Goal: Communication & Community: Ask a question

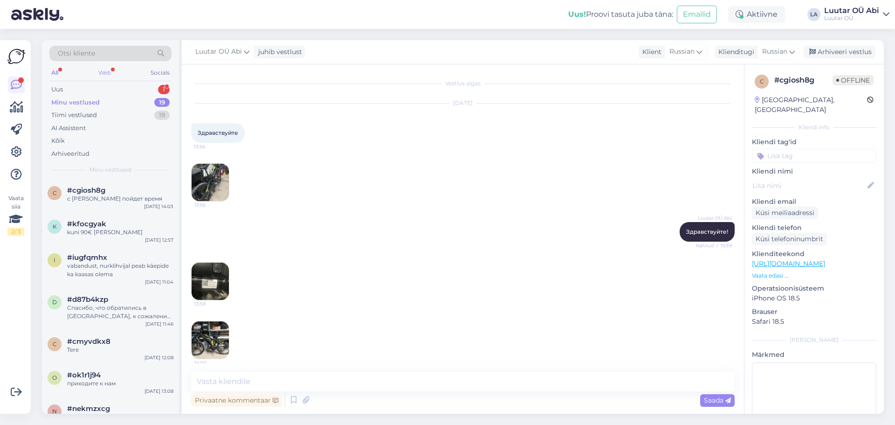
scroll to position [95, 0]
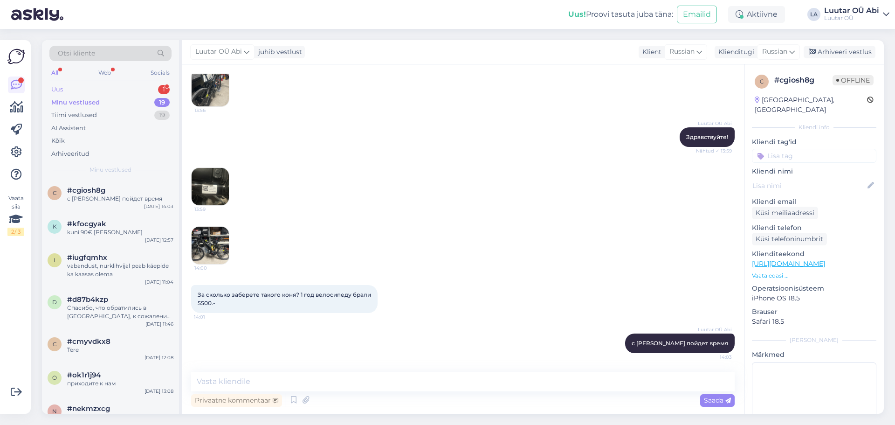
click at [105, 89] on div "Uus 1" at bounding box center [110, 89] width 122 height 13
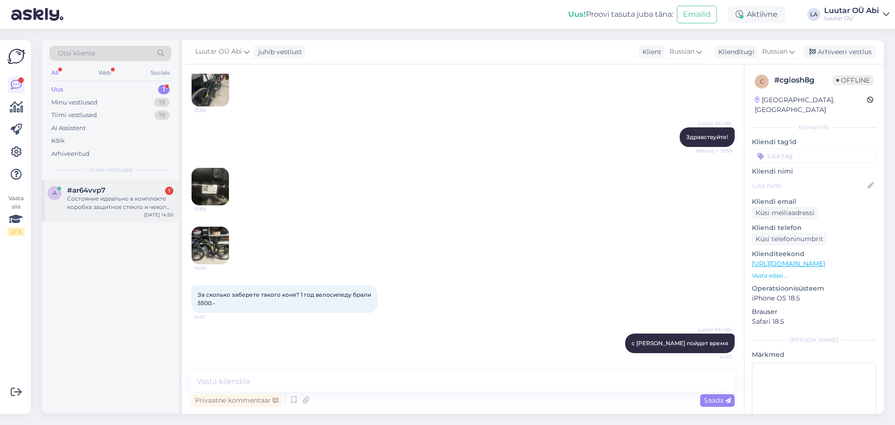
click at [125, 205] on div "Состояние идеально в комплекте коробка защитное стекло и чехол 8гб 128гб и пров…" at bounding box center [120, 202] width 106 height 17
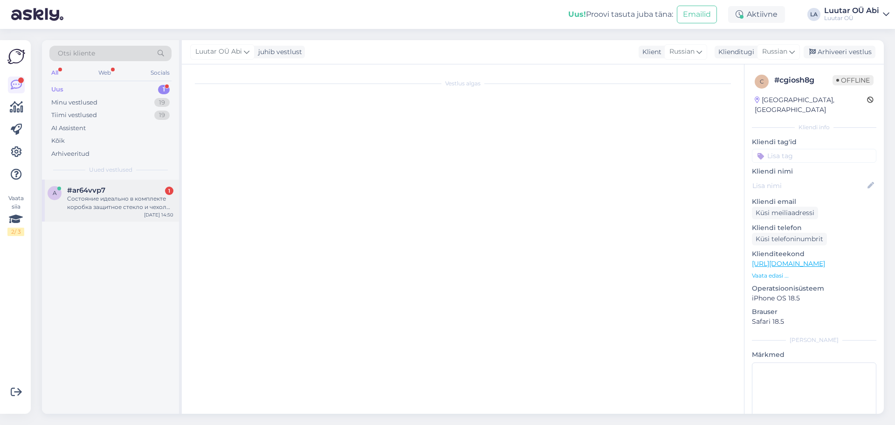
scroll to position [29, 0]
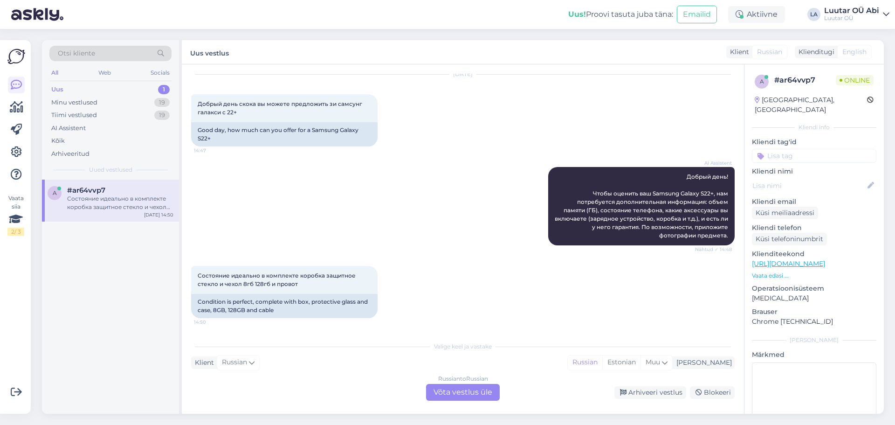
click at [437, 390] on div "Russian to Russian Võta vestlus üle" at bounding box center [463, 392] width 74 height 17
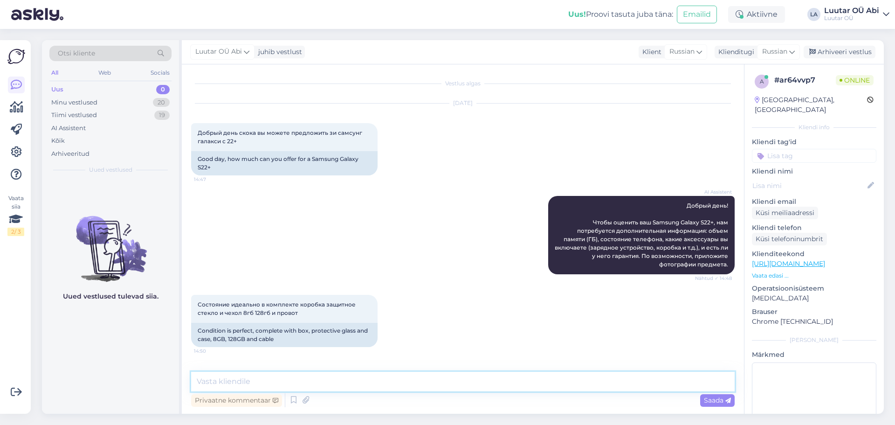
click at [413, 385] on textarea at bounding box center [463, 382] width 544 height 20
click at [94, 103] on div "Minu vestlused" at bounding box center [74, 102] width 46 height 9
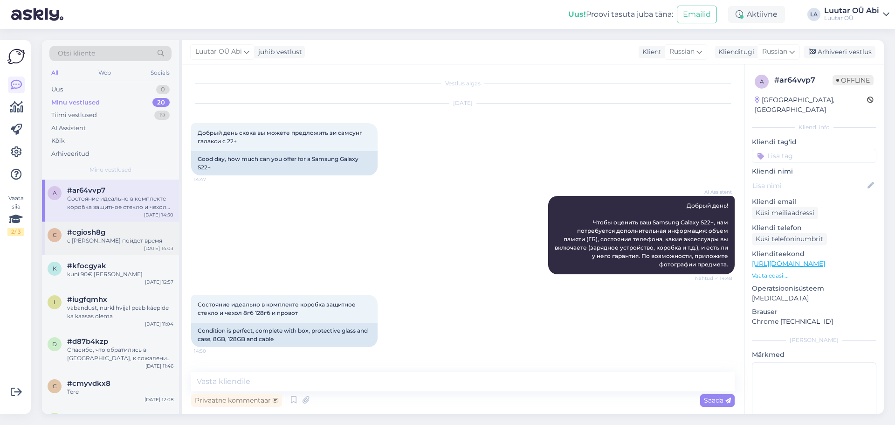
click at [80, 224] on div "c #cgiosh8g с оценкой пойдет время [DATE] 14:03" at bounding box center [110, 239] width 137 height 34
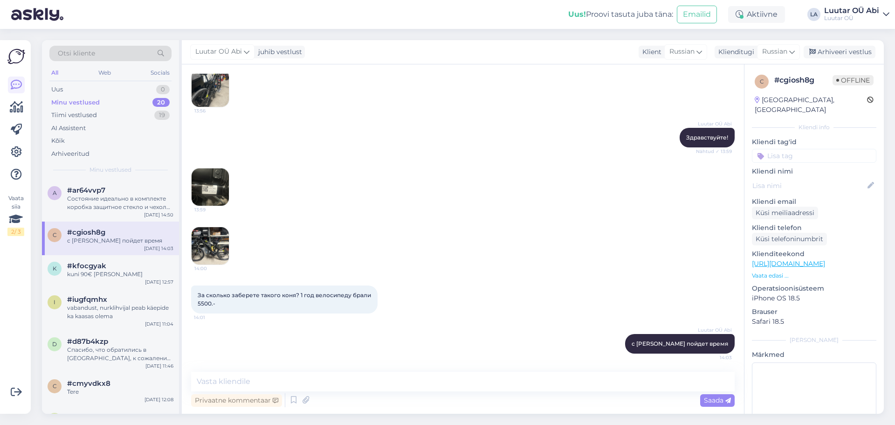
scroll to position [95, 0]
click at [327, 126] on div "Luutar OÜ Abi Здравствуйте! Nähtud ✓ 13:59" at bounding box center [463, 137] width 544 height 40
click at [229, 381] on textarea at bounding box center [463, 382] width 544 height 20
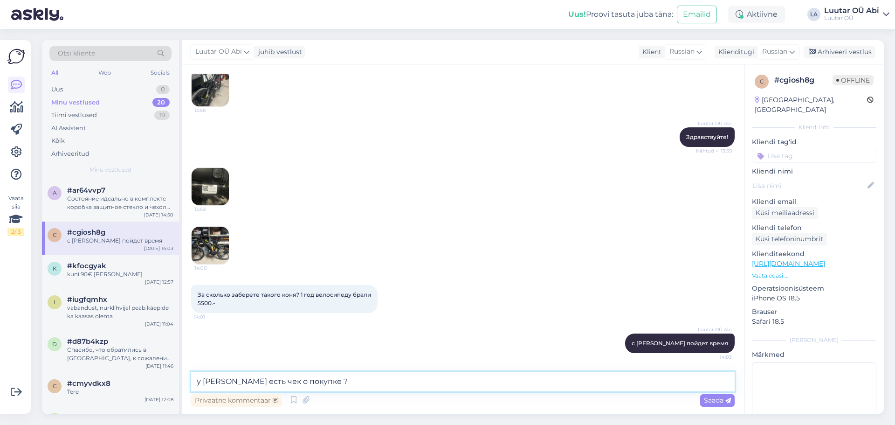
type textarea "у [PERSON_NAME] есть чек о покупке ?"
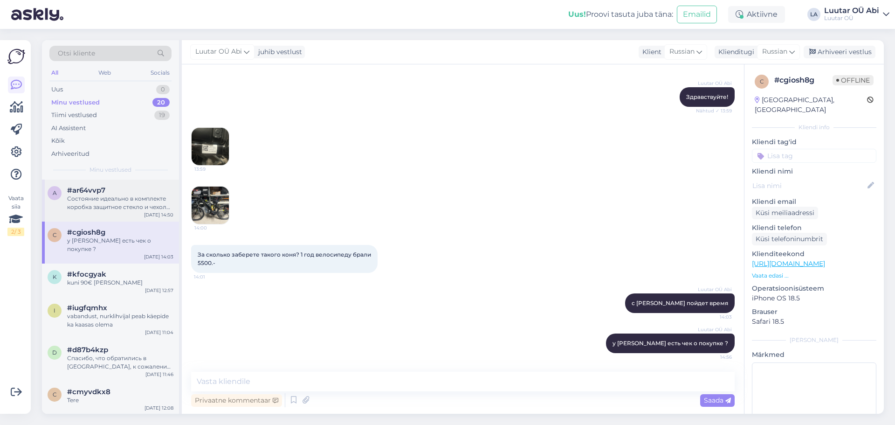
click at [137, 208] on div "Состояние идеально в комплекте коробка защитное стекло и чехол 8гб 128гб и пров…" at bounding box center [120, 202] width 106 height 17
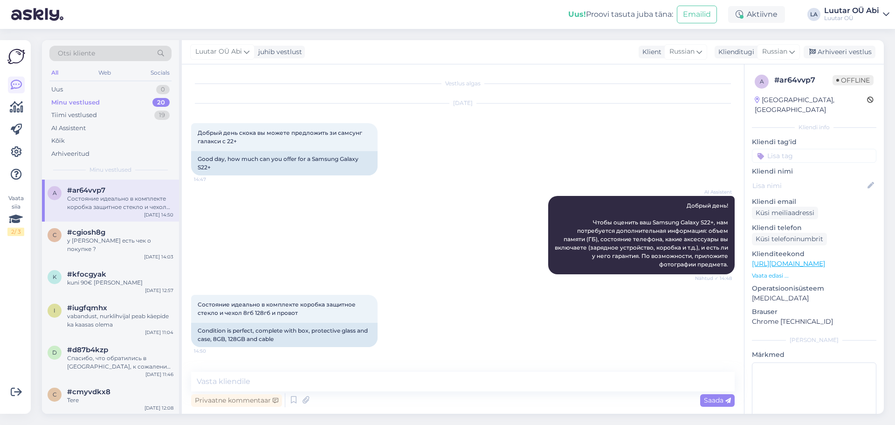
click at [468, 243] on div "AI Assistent Добрый день! Чтобы оценить ваш Samsung Galaxy S22+, нам потребуетс…" at bounding box center [463, 235] width 544 height 99
click at [381, 375] on textarea at bounding box center [463, 382] width 544 height 20
type textarea "1"
type textarea "до 100 можем предложить"
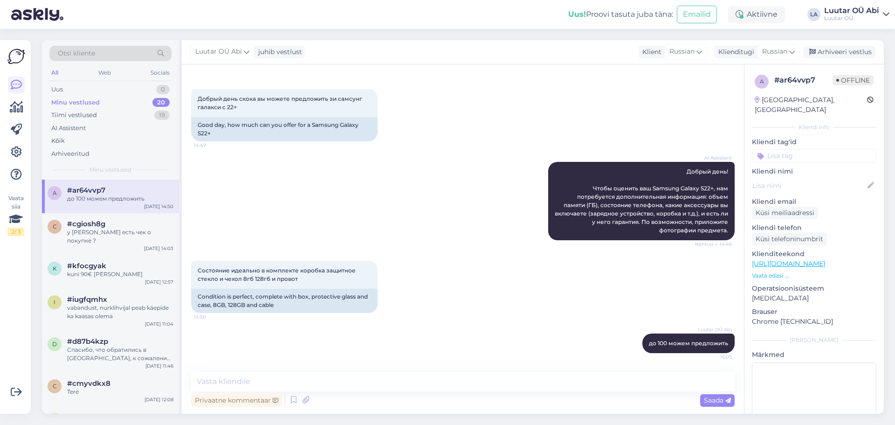
click at [404, 245] on div "AI Assistent Добрый день! Чтобы оценить ваш Samsung Galaxy S22+, нам потребуетс…" at bounding box center [463, 201] width 544 height 99
click at [138, 228] on div "#cgiosh8g" at bounding box center [120, 224] width 106 height 8
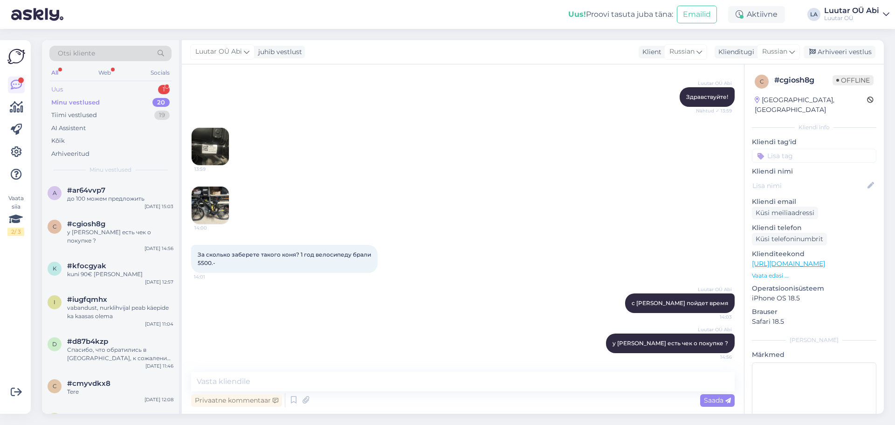
click at [136, 86] on div "Uus 1" at bounding box center [110, 89] width 122 height 13
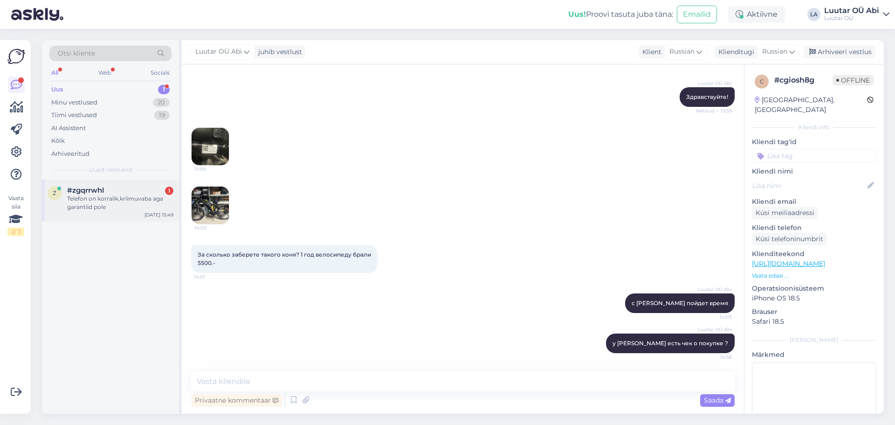
click at [130, 194] on div "Telefon on korralik,kriimuvaba aga garantiid pole" at bounding box center [120, 202] width 106 height 17
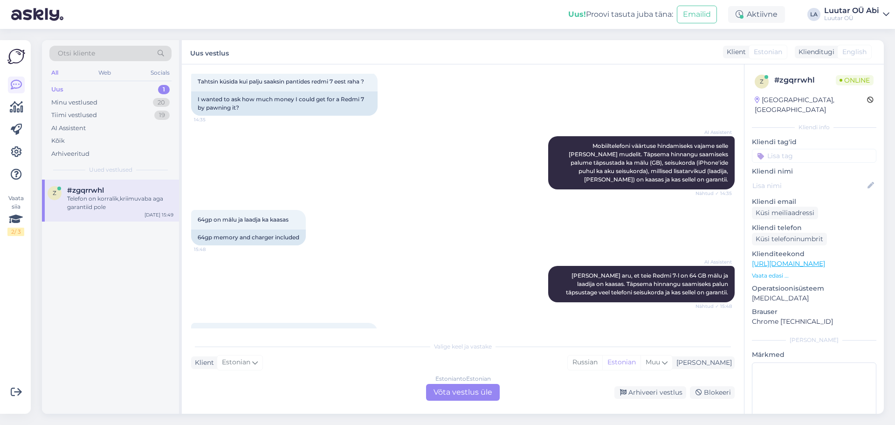
scroll to position [103, 0]
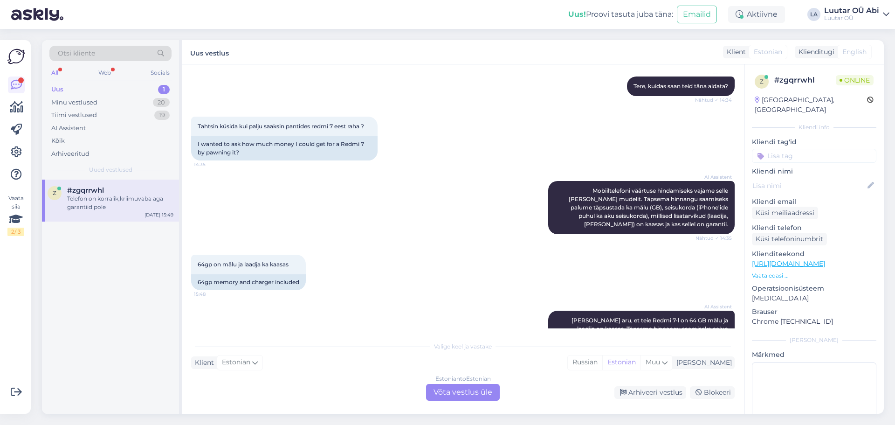
click at [98, 91] on div "Uus 1" at bounding box center [110, 89] width 122 height 13
click at [99, 87] on div "Uus 1" at bounding box center [110, 89] width 122 height 13
click at [107, 102] on div "Minu vestlused 20" at bounding box center [110, 102] width 122 height 13
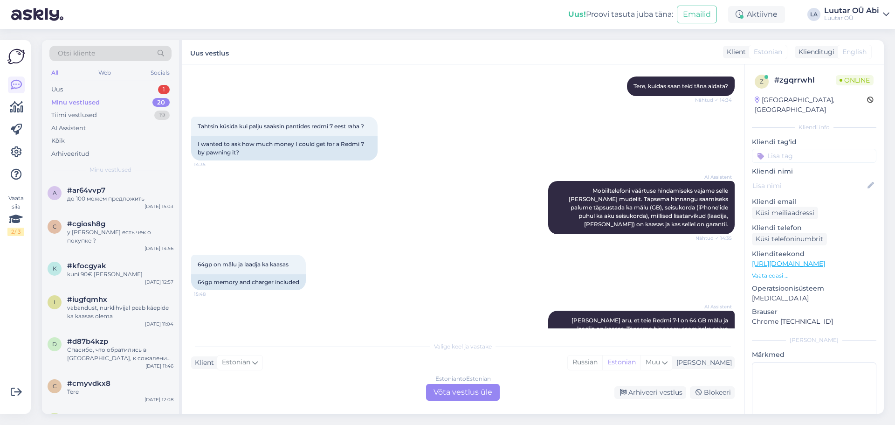
click at [112, 83] on div "Otsi kliente All Web Socials Uus 1 Minu vestlused 20 Tiimi vestlused 19 AI Assi…" at bounding box center [110, 109] width 137 height 139
click at [112, 87] on div "Uus 1" at bounding box center [110, 89] width 122 height 13
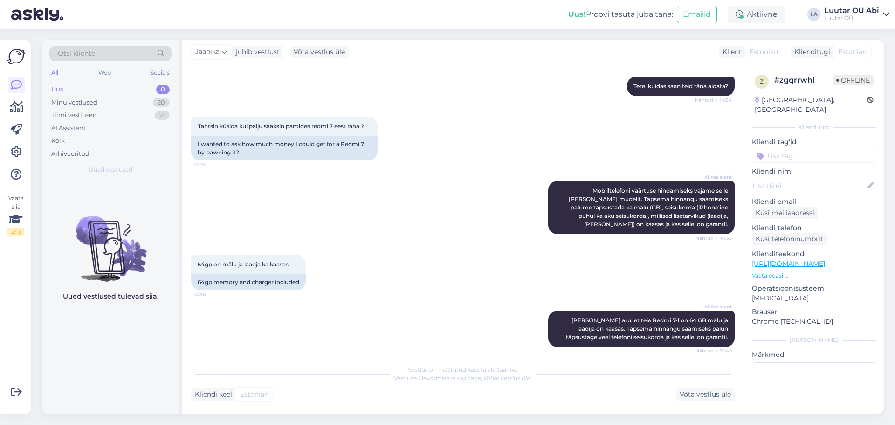
scroll to position [213, 0]
